Goal: Task Accomplishment & Management: Manage account settings

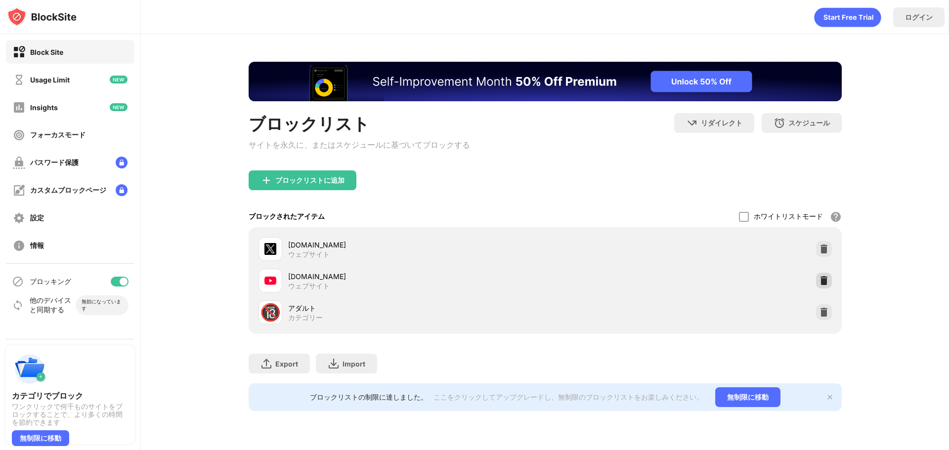
click at [820, 285] on img at bounding box center [824, 281] width 10 height 10
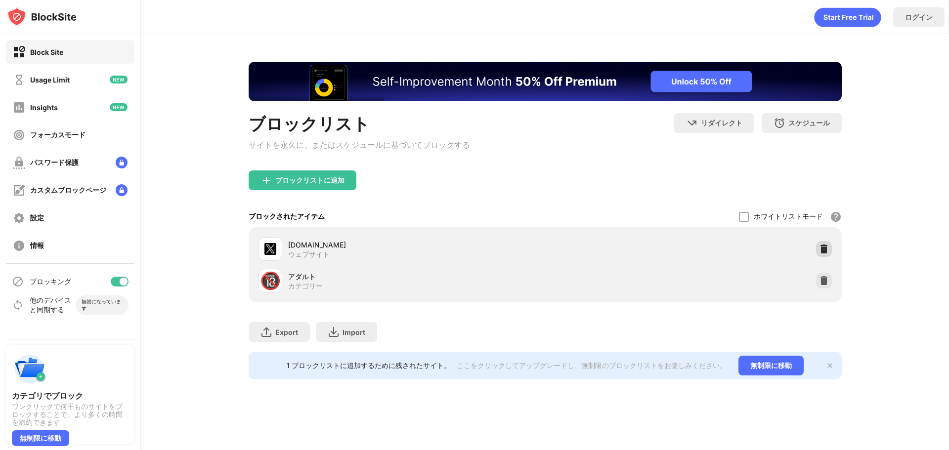
click at [819, 252] on img at bounding box center [824, 249] width 10 height 10
